Goal: Navigation & Orientation: Find specific page/section

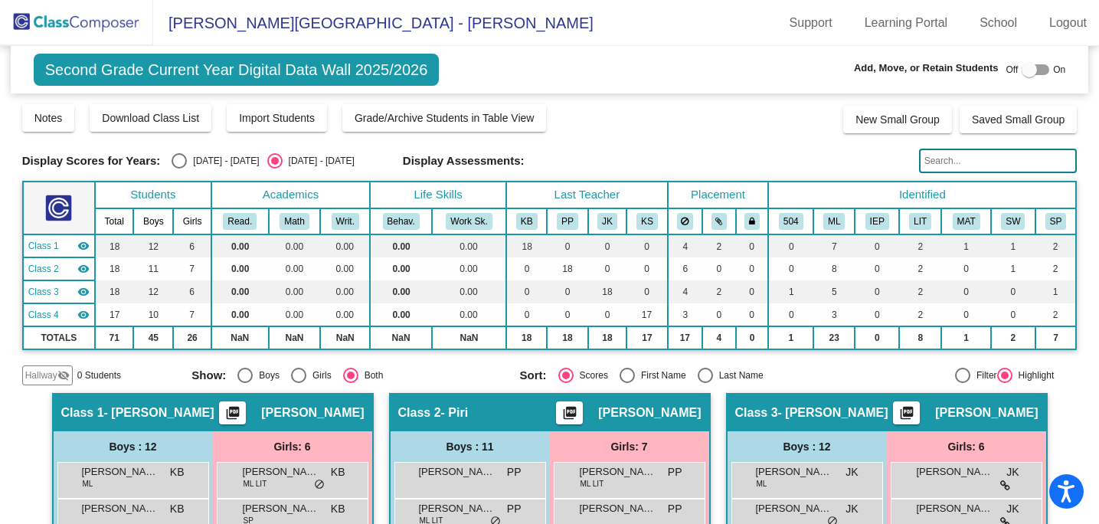
click at [84, 28] on img at bounding box center [76, 22] width 153 height 45
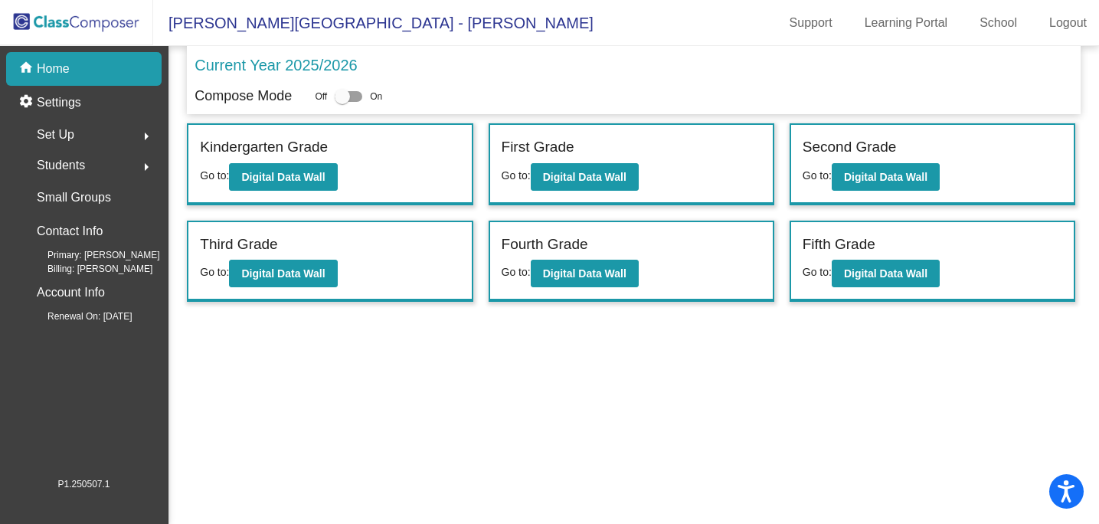
click at [80, 170] on span "Students" at bounding box center [61, 165] width 48 height 21
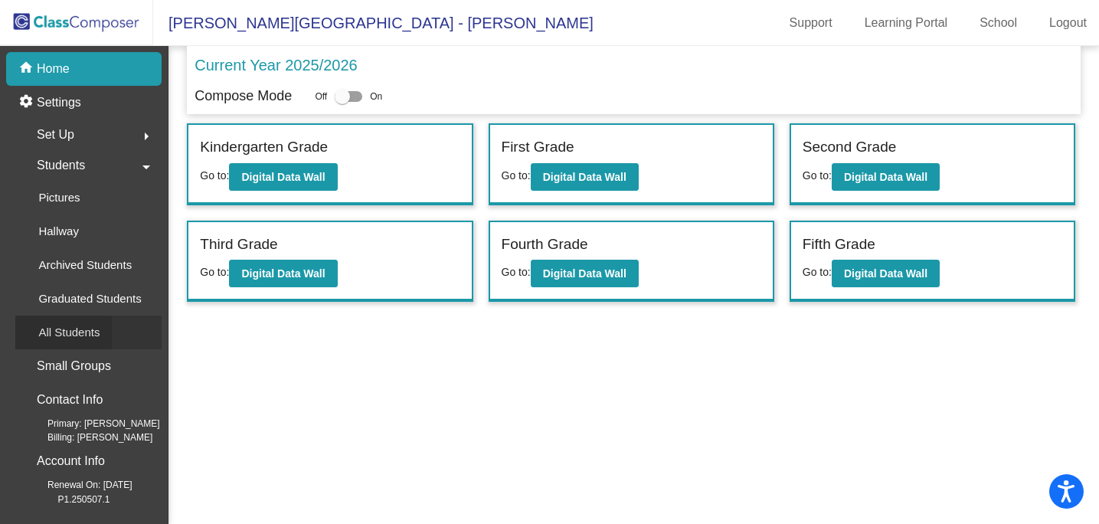
click at [86, 329] on p "All Students" at bounding box center [68, 332] width 61 height 18
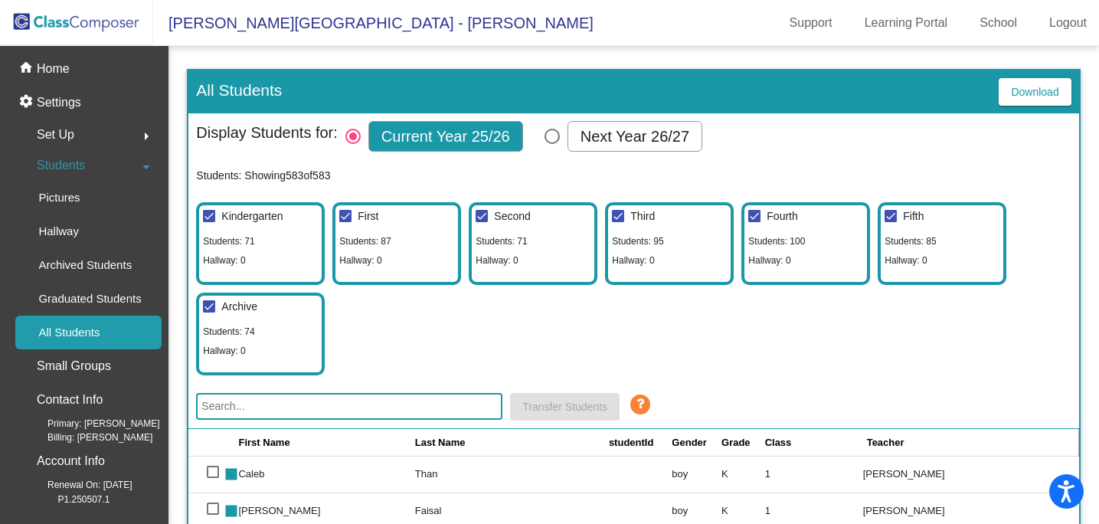
click at [365, 407] on input "text" at bounding box center [349, 406] width 306 height 27
paste input "[PERSON_NAME]"
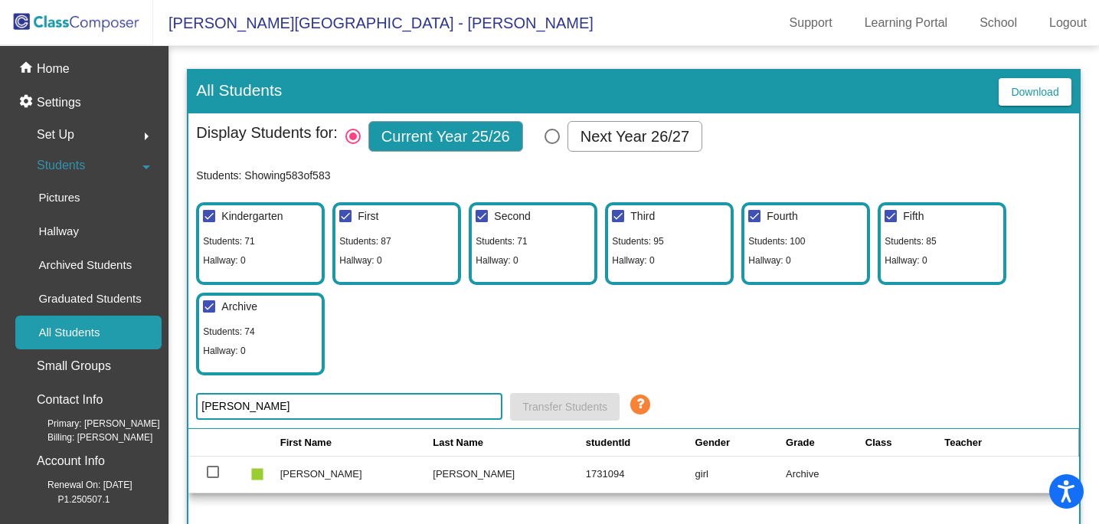
type input "[PERSON_NAME]"
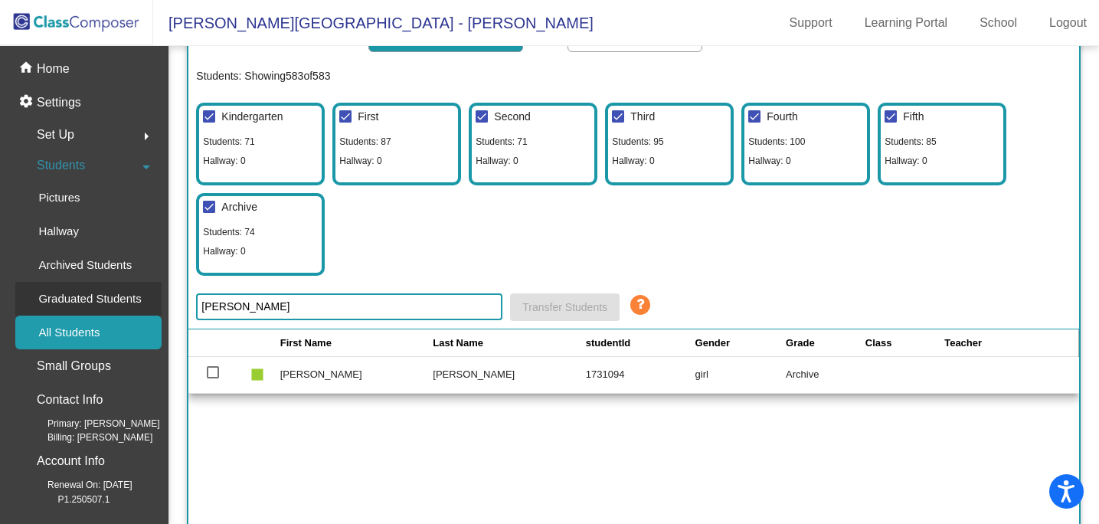
scroll to position [105, 0]
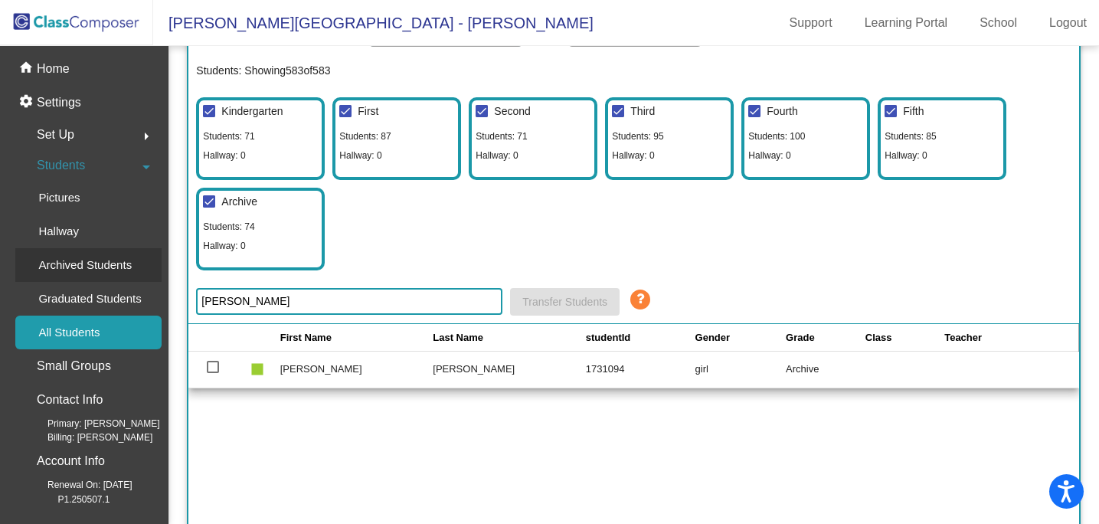
click at [91, 266] on p "Archived Students" at bounding box center [84, 265] width 93 height 18
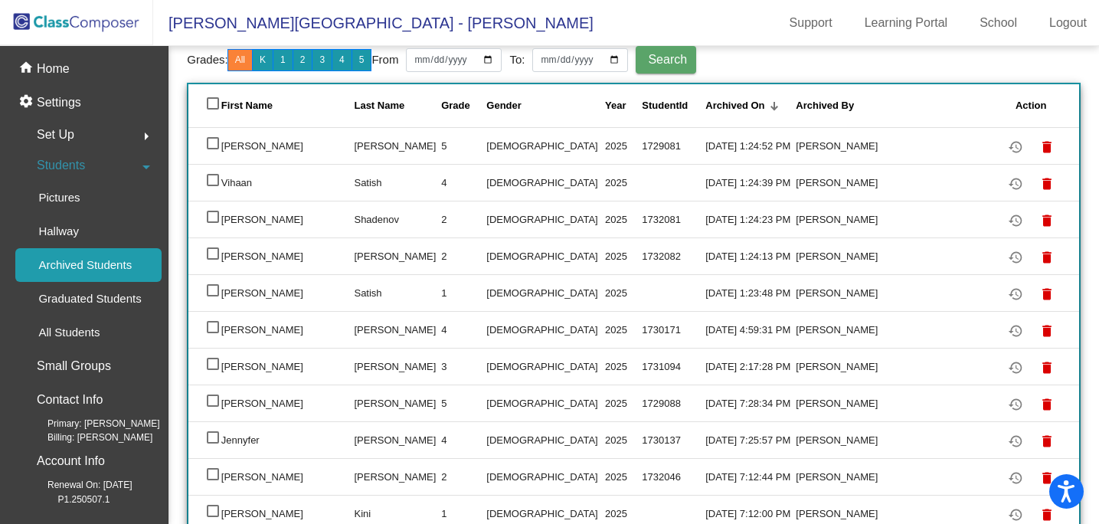
scroll to position [198, 0]
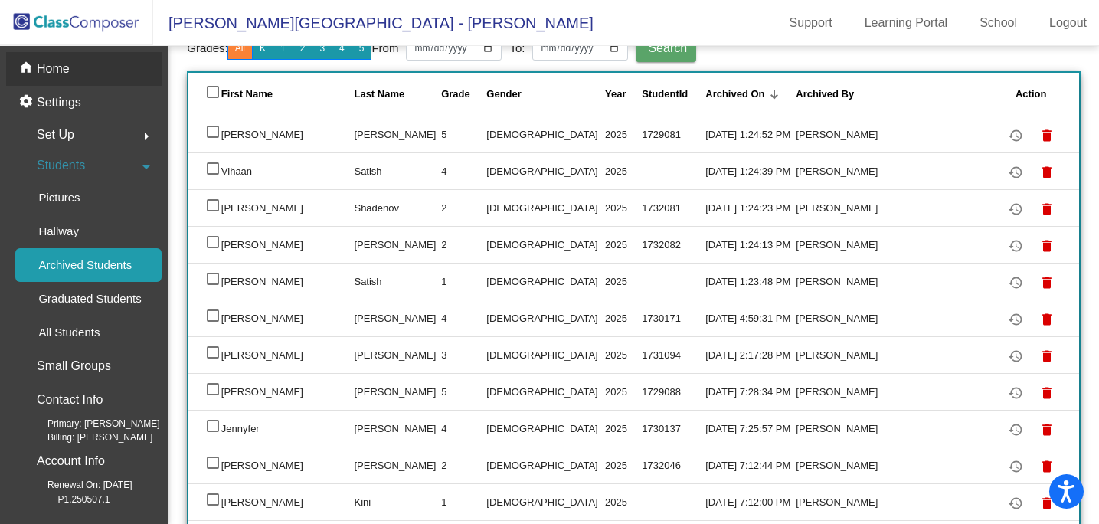
click at [109, 68] on div "home Home" at bounding box center [83, 69] width 155 height 34
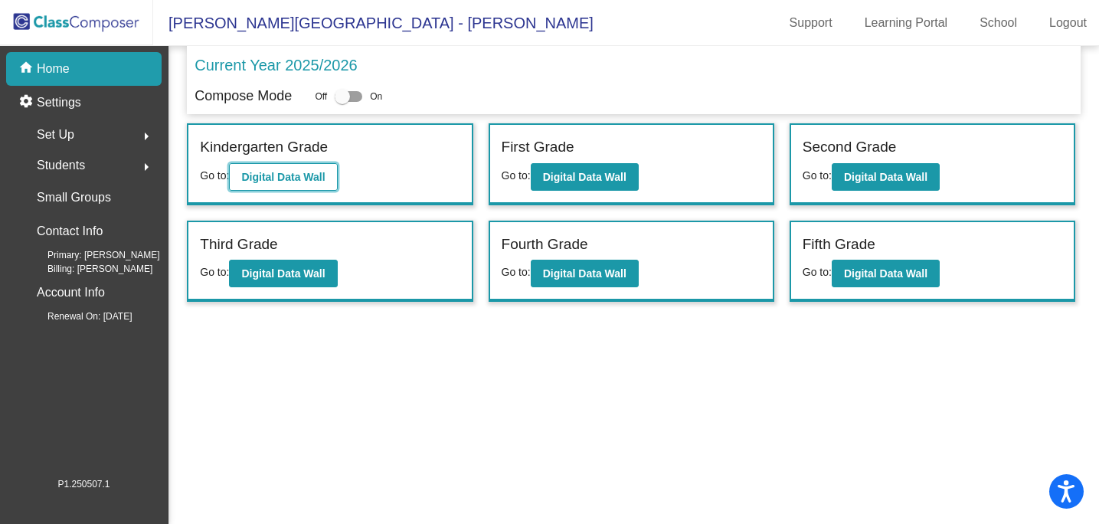
click at [309, 171] on b "Digital Data Wall" at bounding box center [282, 177] width 83 height 12
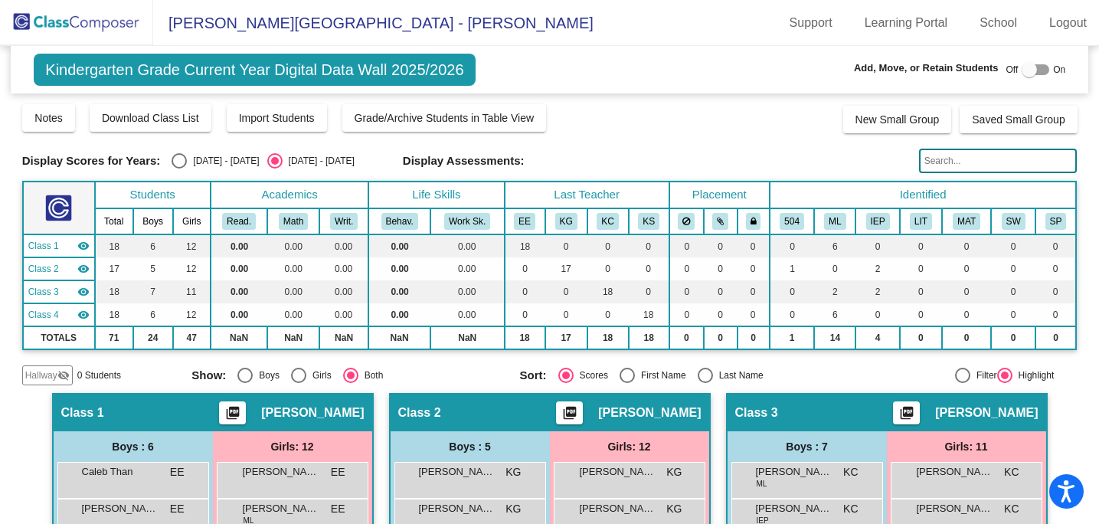
click at [75, 27] on img at bounding box center [76, 22] width 153 height 45
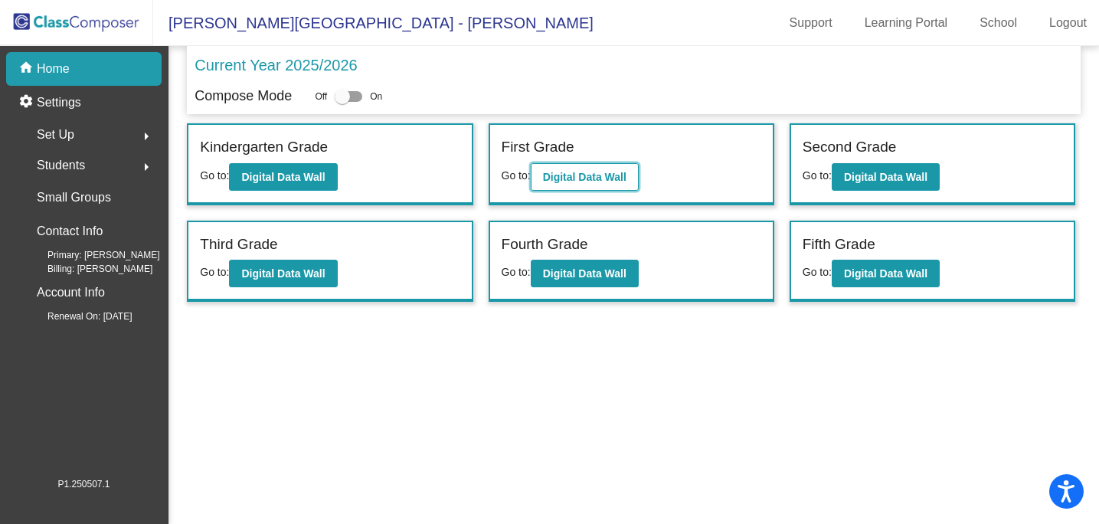
click at [562, 184] on button "Digital Data Wall" at bounding box center [585, 177] width 108 height 28
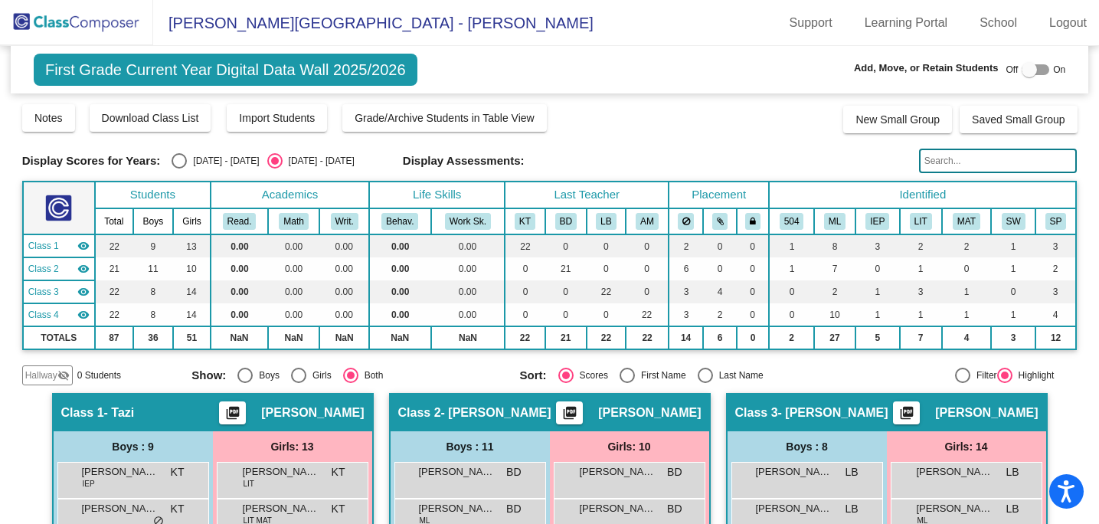
click at [108, 19] on img at bounding box center [76, 22] width 153 height 45
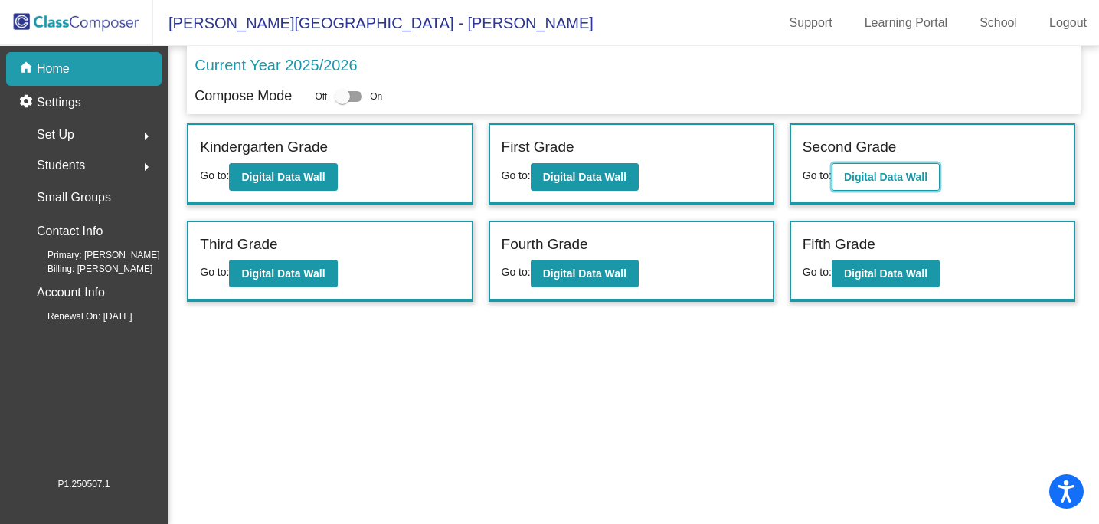
click at [917, 178] on b "Digital Data Wall" at bounding box center [885, 177] width 83 height 12
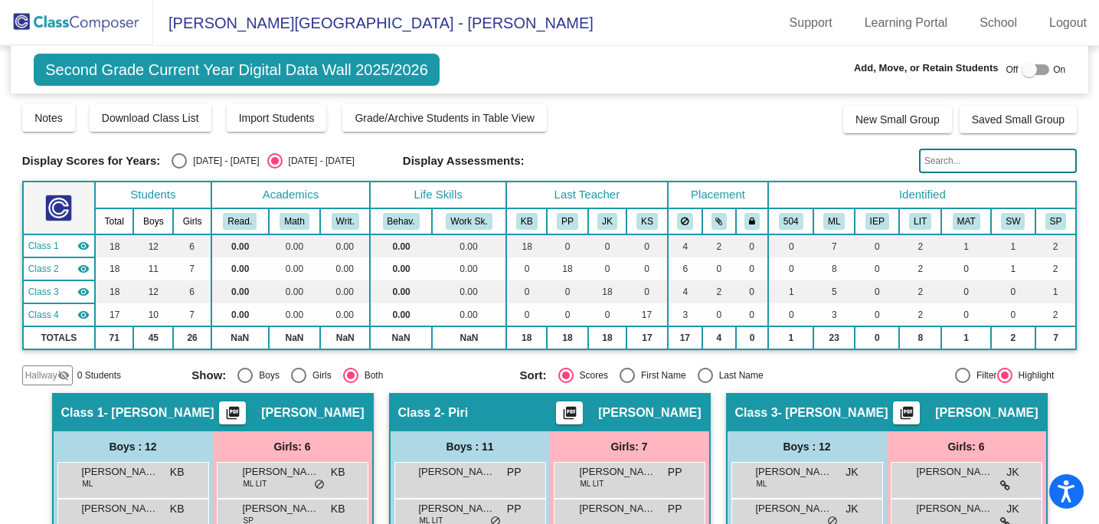
click at [114, 38] on img at bounding box center [76, 22] width 153 height 45
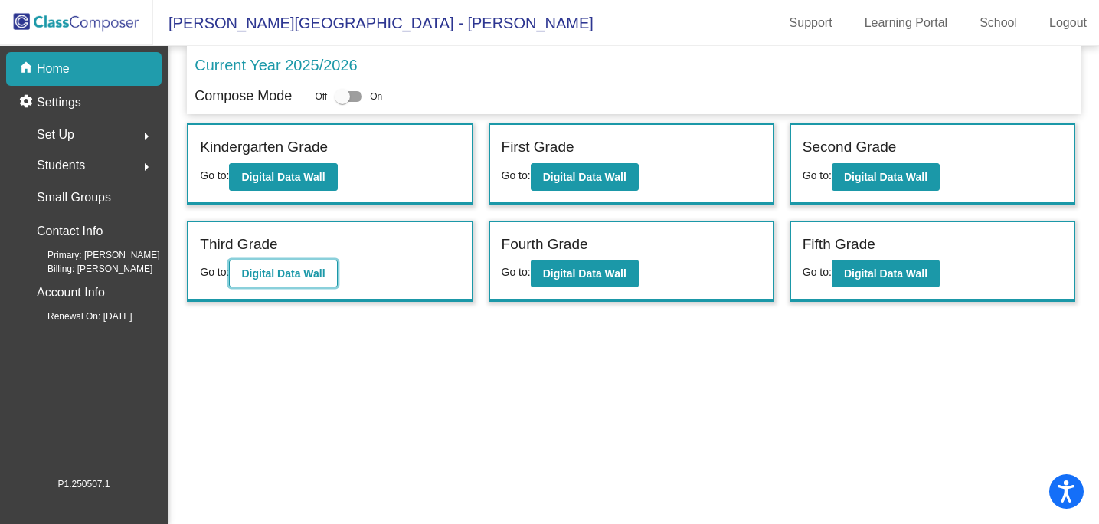
click at [317, 267] on b "Digital Data Wall" at bounding box center [282, 273] width 83 height 12
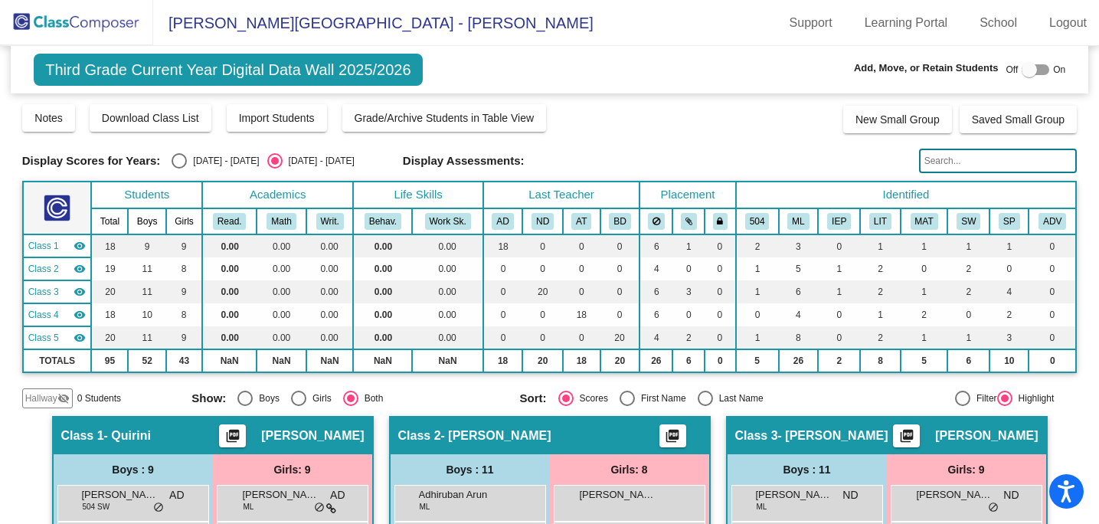
click at [83, 18] on img at bounding box center [76, 22] width 153 height 45
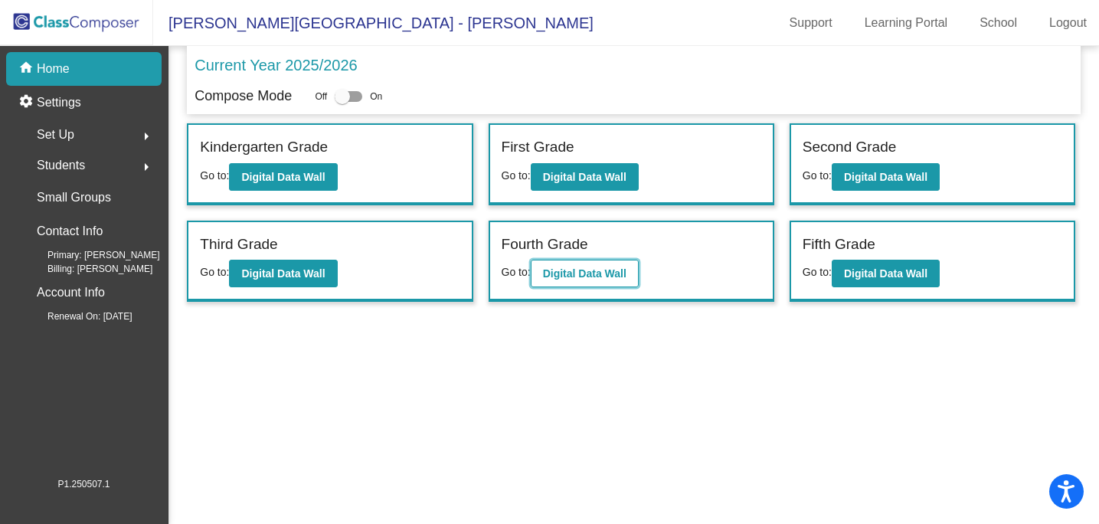
click at [580, 269] on b "Digital Data Wall" at bounding box center [584, 273] width 83 height 12
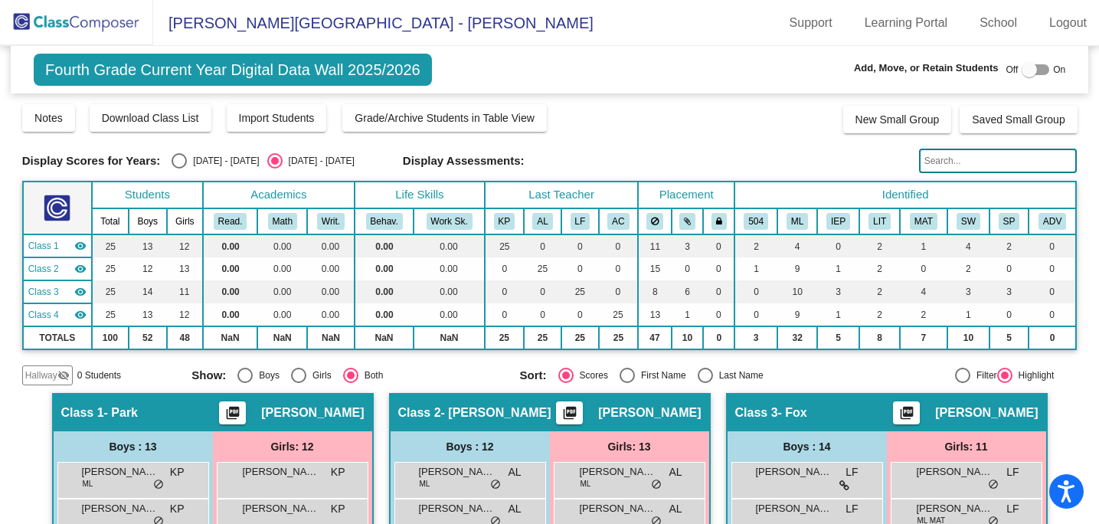
click at [115, 29] on img at bounding box center [76, 22] width 153 height 45
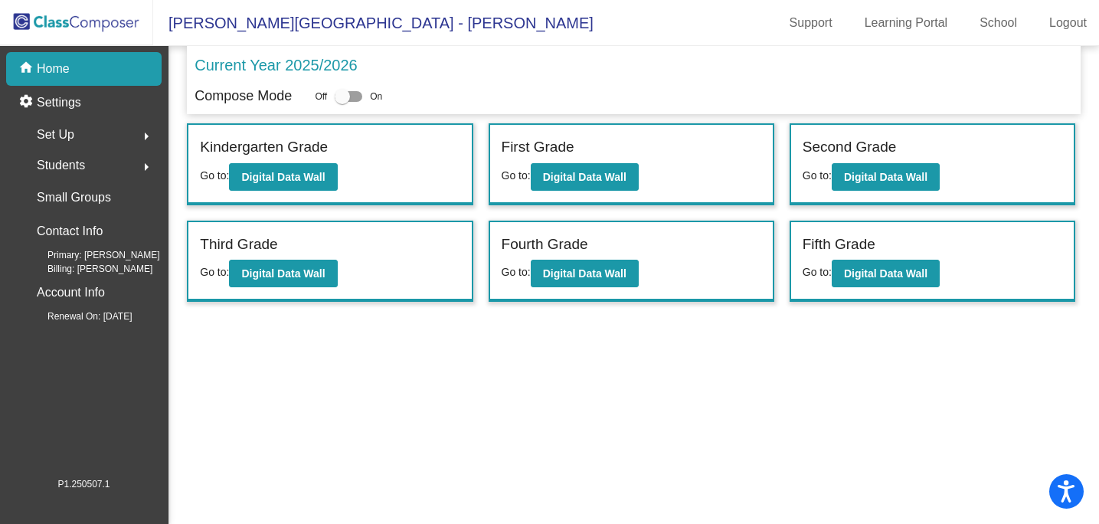
click at [884, 258] on div "Fifth Grade" at bounding box center [932, 247] width 260 height 27
click at [891, 272] on b "Digital Data Wall" at bounding box center [885, 273] width 83 height 12
